Goal: Navigation & Orientation: Find specific page/section

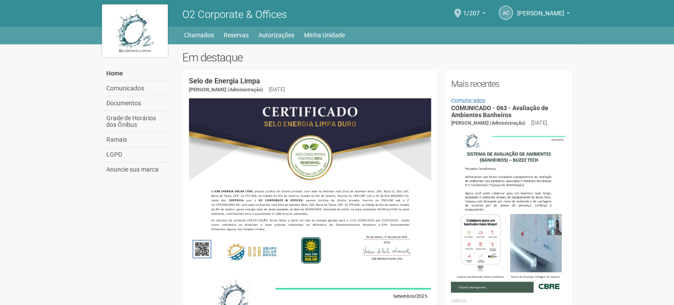
drag, startPoint x: 139, startPoint y: 57, endPoint x: 119, endPoint y: -34, distance: 92.6
click at [152, 70] on link "Home" at bounding box center [136, 73] width 65 height 15
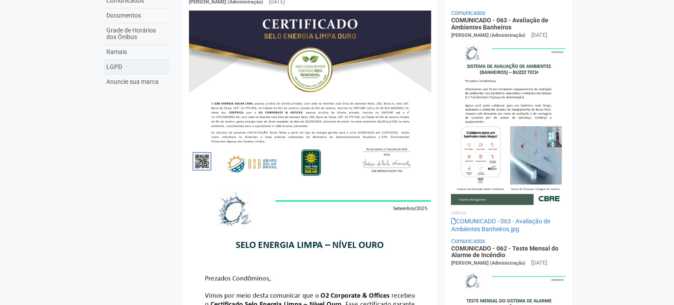
scroll to position [44, 0]
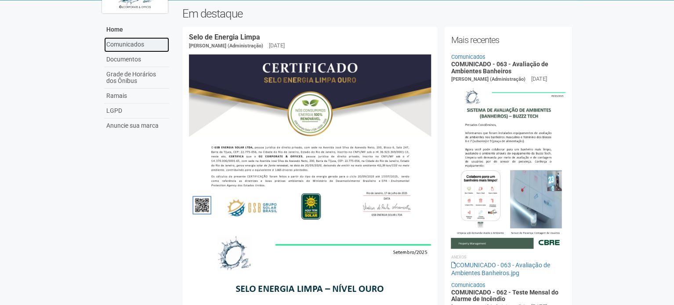
click at [141, 41] on link "Comunicados" at bounding box center [136, 44] width 65 height 15
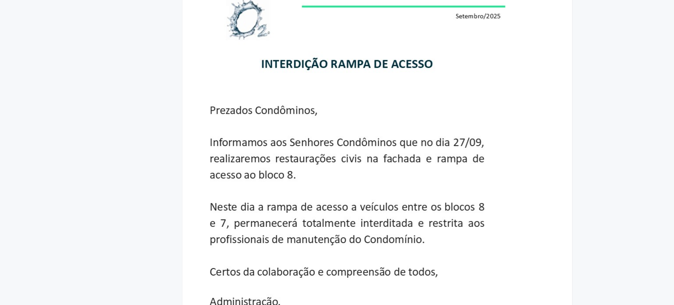
scroll to position [1142, 0]
